Goal: Transaction & Acquisition: Download file/media

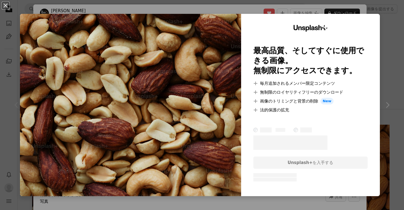
scroll to position [62, 0]
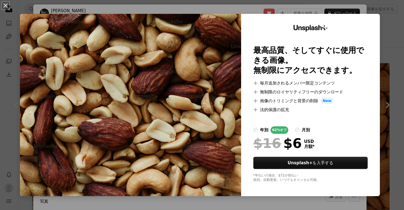
click at [385, 13] on div "An X shape Unsplash+ 最高品質、そしてすぐに使用できる画像。 無制限にアクセスできます。 A plus sign 毎月追加されるメンバー限…" at bounding box center [202, 105] width 404 height 210
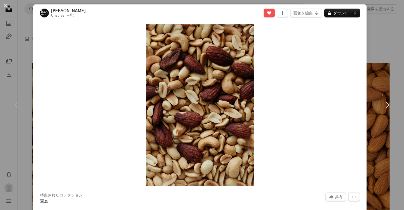
click at [6, 7] on button "An X shape" at bounding box center [5, 5] width 7 height 7
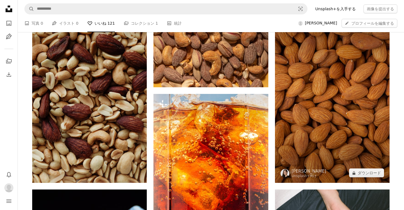
scroll to position [115, 0]
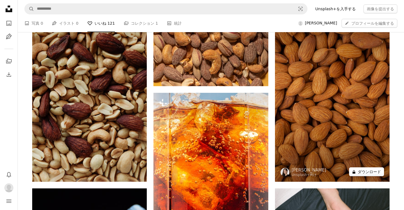
click at [361, 171] on button "A lock ダウンロード" at bounding box center [366, 171] width 35 height 9
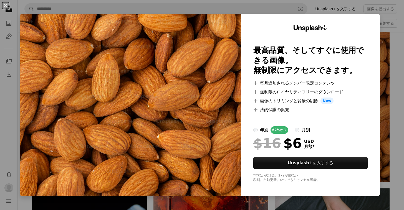
click at [395, 35] on div "An X shape Unsplash+ 最高品質、そしてすぐに使用できる画像。 無制限にアクセスできます。 A plus sign 毎月追加されるメンバー限…" at bounding box center [202, 105] width 404 height 210
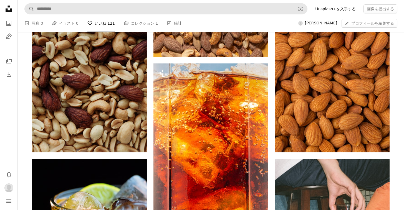
scroll to position [135, 0]
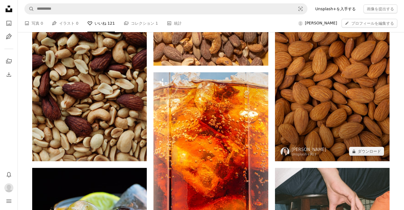
click at [332, 86] on img at bounding box center [332, 75] width 115 height 172
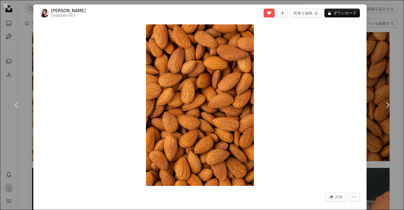
click at [6, 5] on button "An X shape" at bounding box center [5, 5] width 7 height 7
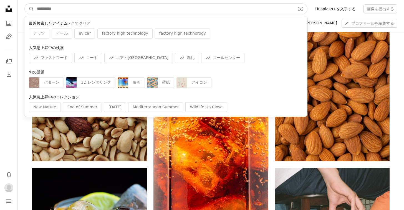
click at [85, 13] on input "サイト内でビジュアルを探す" at bounding box center [163, 9] width 259 height 11
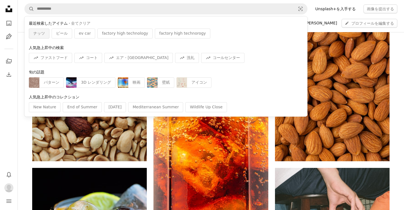
click at [36, 32] on span "ナッツ" at bounding box center [39, 34] width 12 height 6
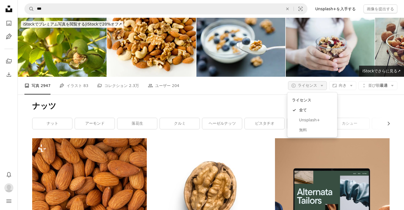
click at [319, 86] on icon "Arrow down" at bounding box center [321, 85] width 5 height 5
click at [312, 130] on span "無料" at bounding box center [316, 130] width 34 height 6
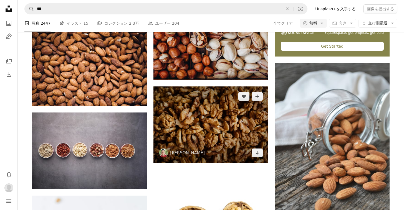
scroll to position [239, 0]
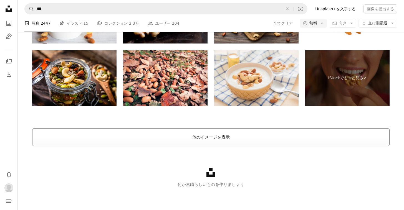
click at [239, 131] on button "他のイメージを表示" at bounding box center [210, 137] width 357 height 18
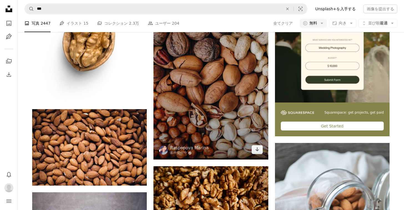
scroll to position [145, 0]
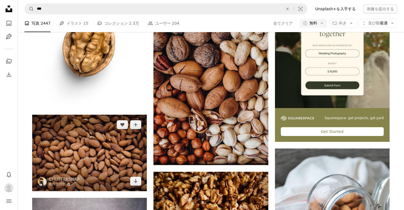
click at [75, 144] on img at bounding box center [89, 153] width 115 height 77
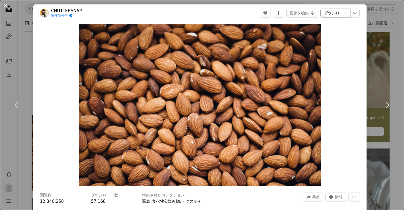
click at [333, 12] on link "ダウンロード" at bounding box center [335, 13] width 30 height 9
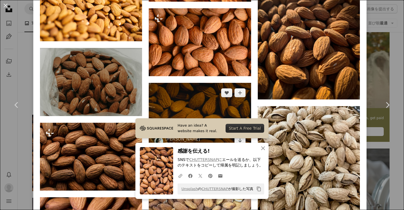
scroll to position [795, 0]
